Goal: Contribute content

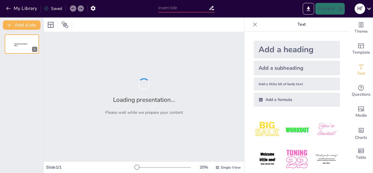
type input "Вторгнення [DEMOGRAPHIC_DATA]: Історичний контекст та наслідки для Русі"
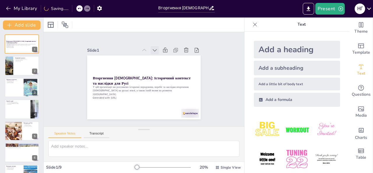
click at [164, 55] on icon at bounding box center [168, 59] width 8 height 8
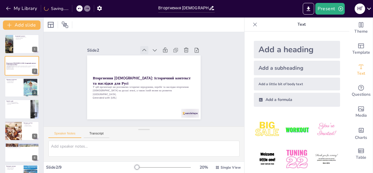
click at [161, 95] on icon at bounding box center [165, 99] width 8 height 8
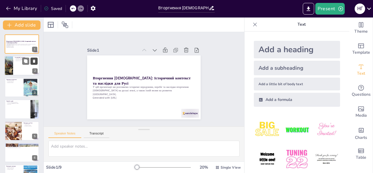
click at [31, 59] on button at bounding box center [34, 61] width 7 height 7
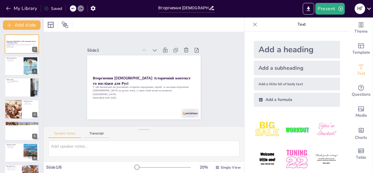
click at [73, 13] on div "My Library Saved" at bounding box center [49, 8] width 99 height 11
click at [73, 9] on icon at bounding box center [72, 8] width 3 height 1
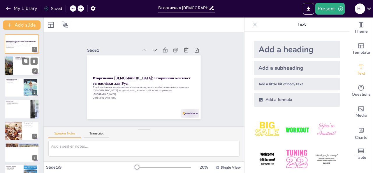
click at [12, 57] on div at bounding box center [9, 66] width 26 height 20
type textarea "Loremipsu dolorsitametco Adip e seddoeiu TEMP incididu utlab etdolore magnaali,…"
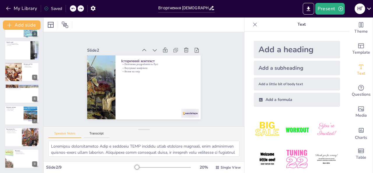
scroll to position [36, 0]
